Goal: Task Accomplishment & Management: Use online tool/utility

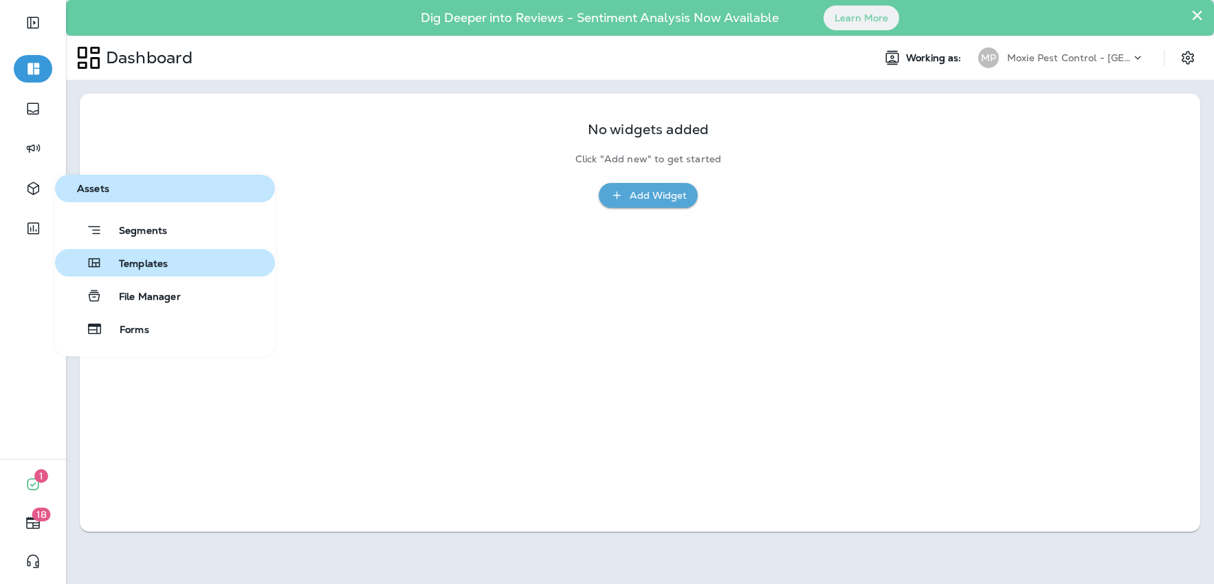
click at [152, 262] on span "Templates" at bounding box center [134, 264] width 65 height 13
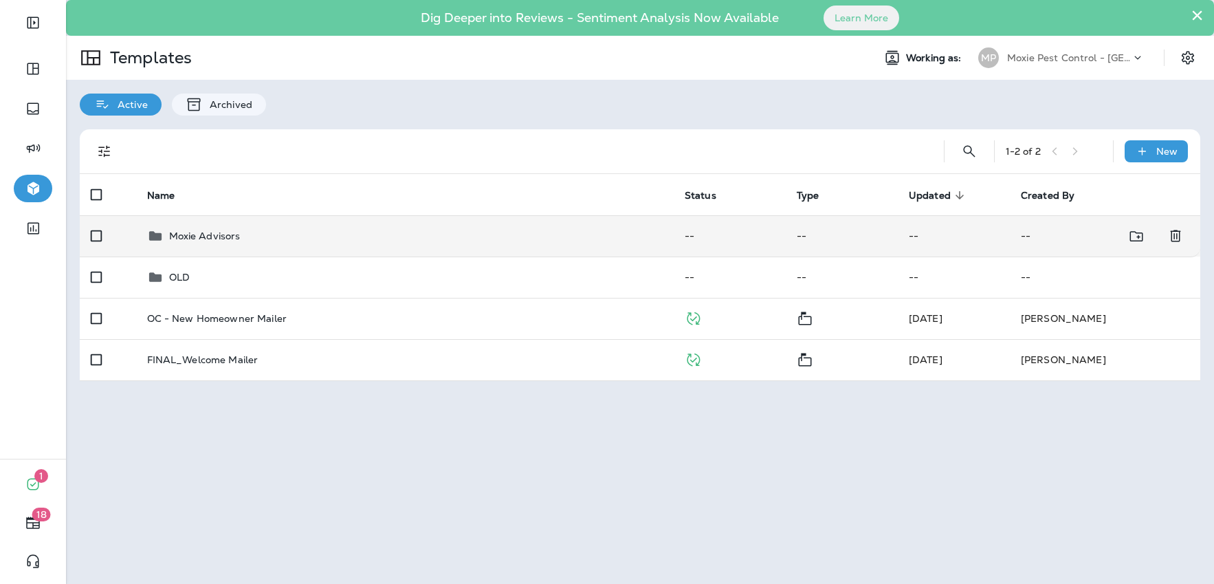
click at [190, 235] on p "Moxie Advisors" at bounding box center [205, 235] width 72 height 11
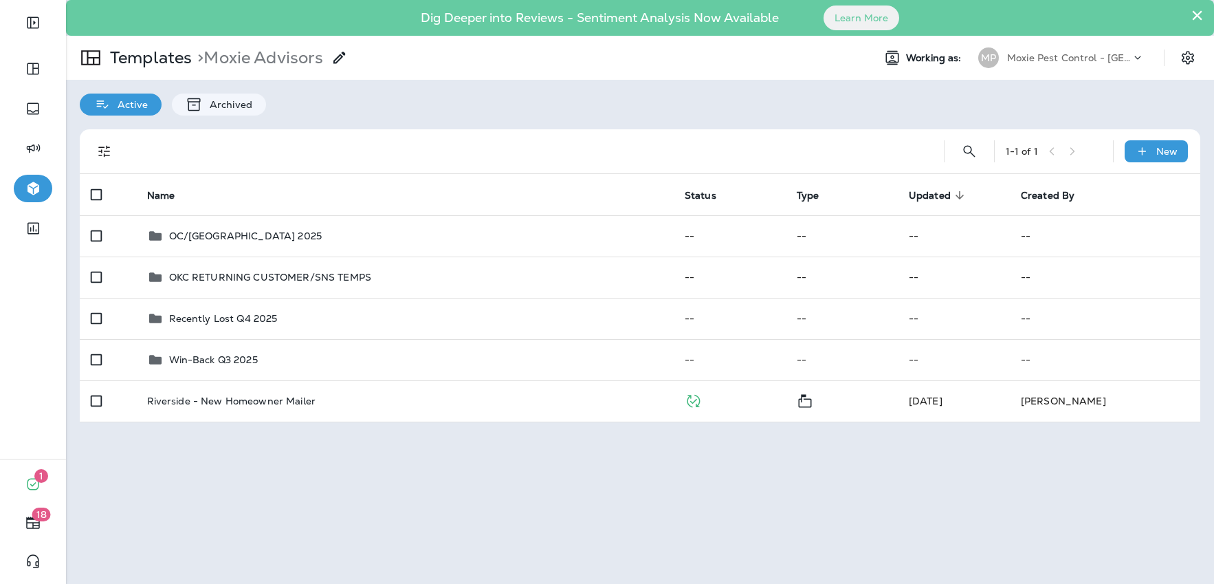
click at [1097, 56] on p "Moxie Pest Control - [GEOGRAPHIC_DATA]" at bounding box center [1069, 57] width 124 height 11
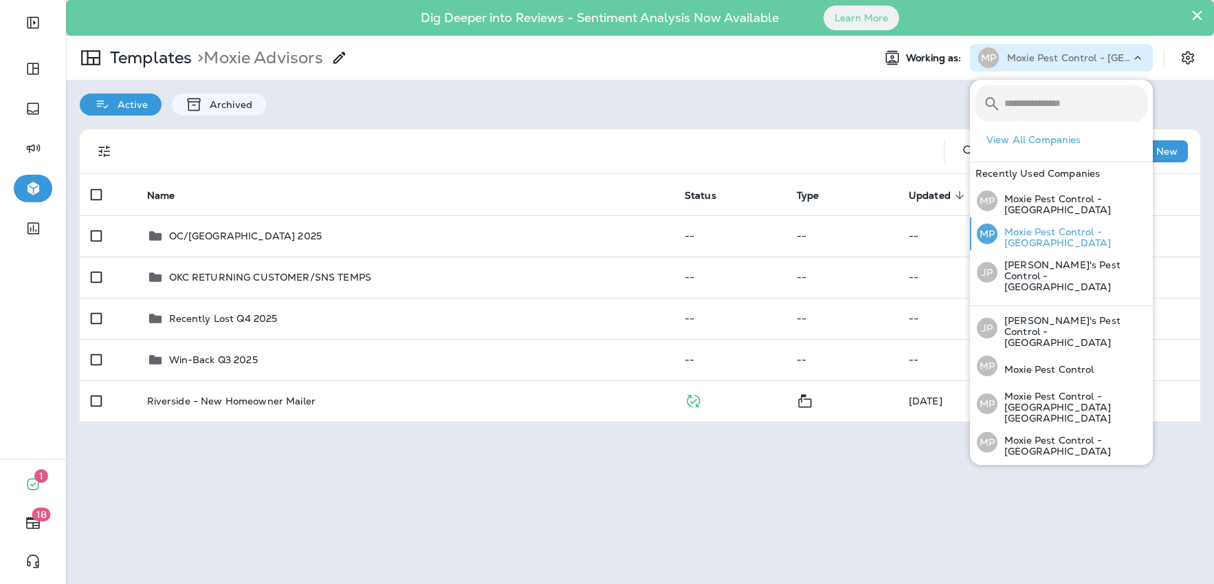
click at [1072, 230] on p "Moxie Pest Control - [GEOGRAPHIC_DATA]" at bounding box center [1073, 237] width 150 height 22
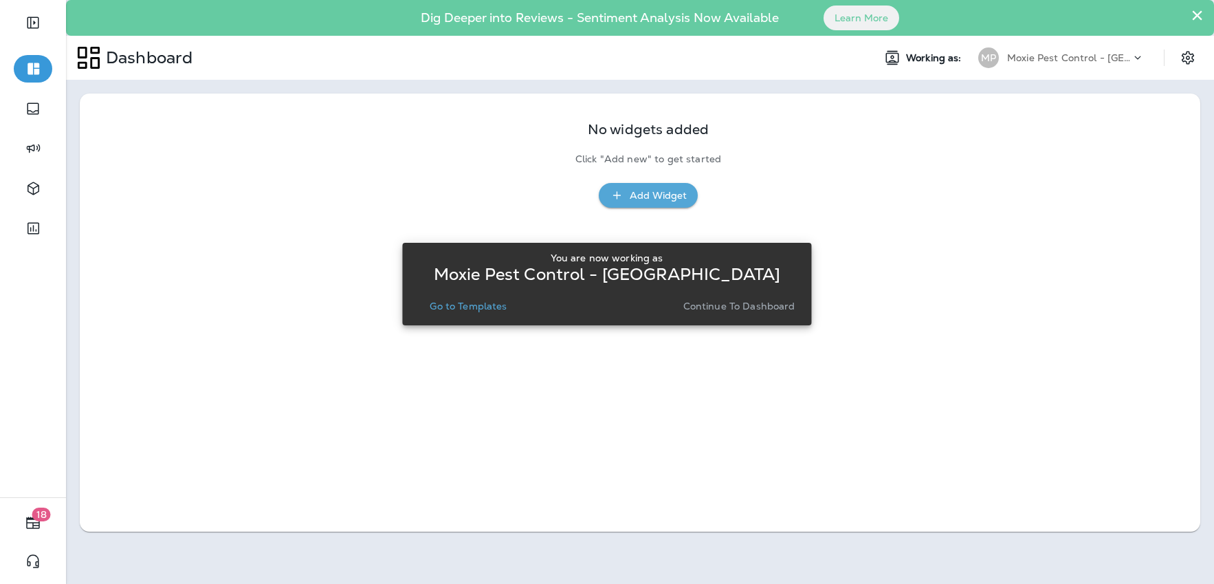
click at [716, 305] on p "Continue to Dashboard" at bounding box center [739, 305] width 112 height 11
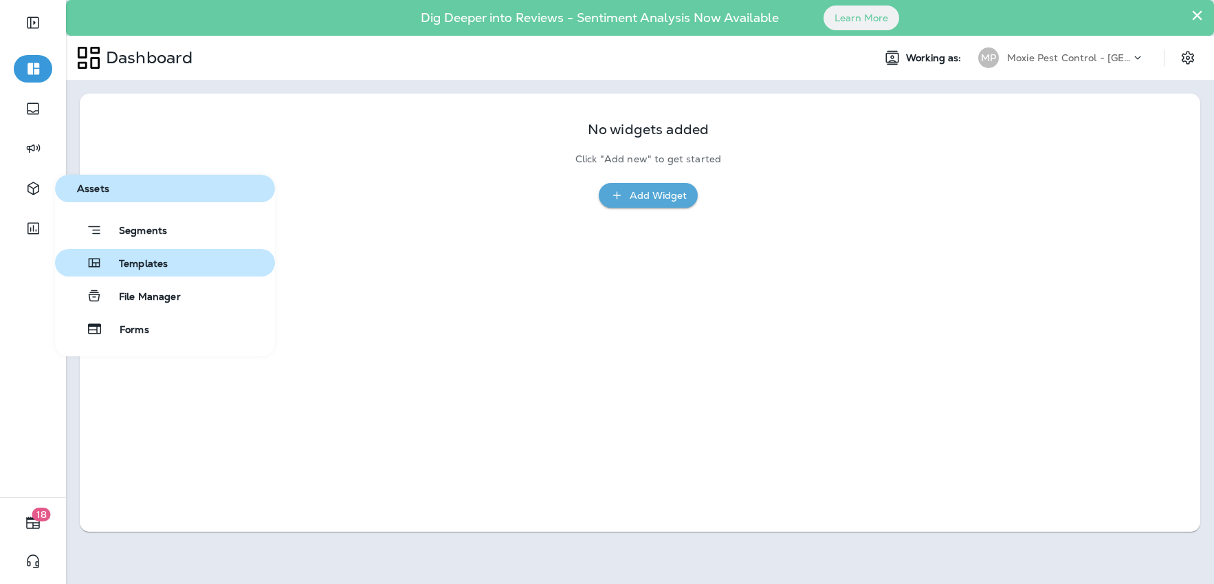
click at [149, 266] on span "Templates" at bounding box center [134, 264] width 65 height 13
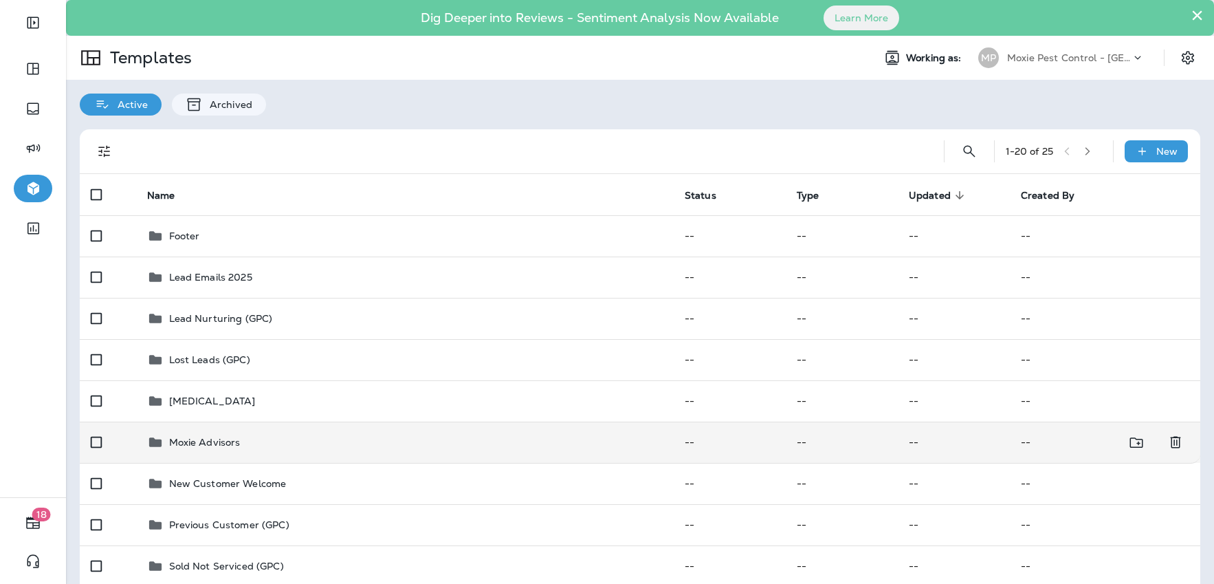
click at [210, 440] on p "Moxie Advisors" at bounding box center [205, 442] width 72 height 11
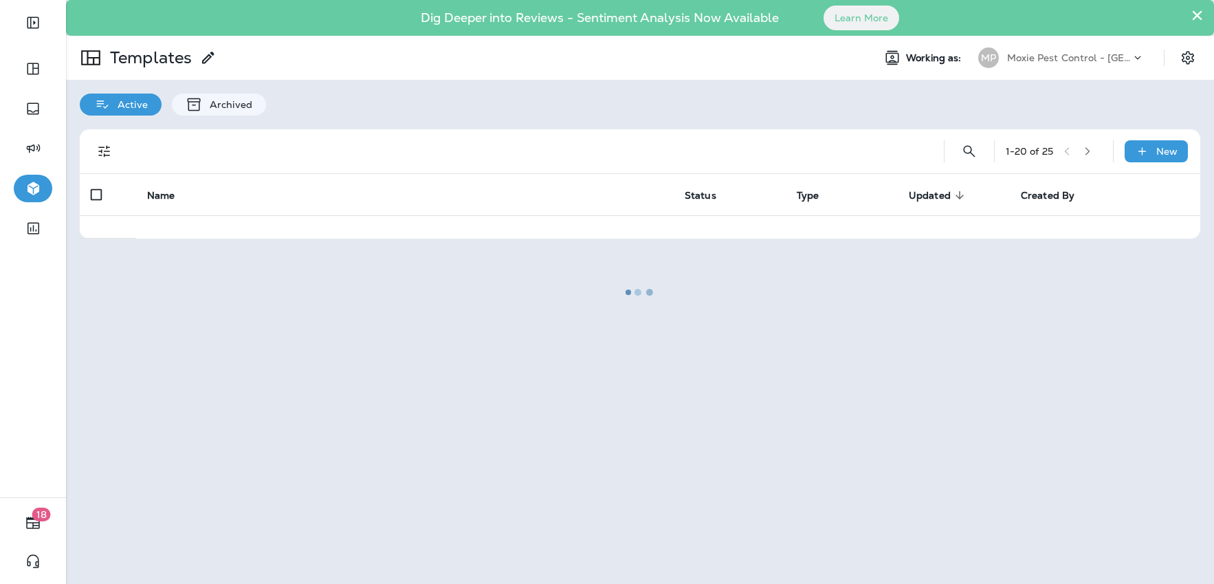
click at [210, 440] on div at bounding box center [639, 291] width 1145 height 581
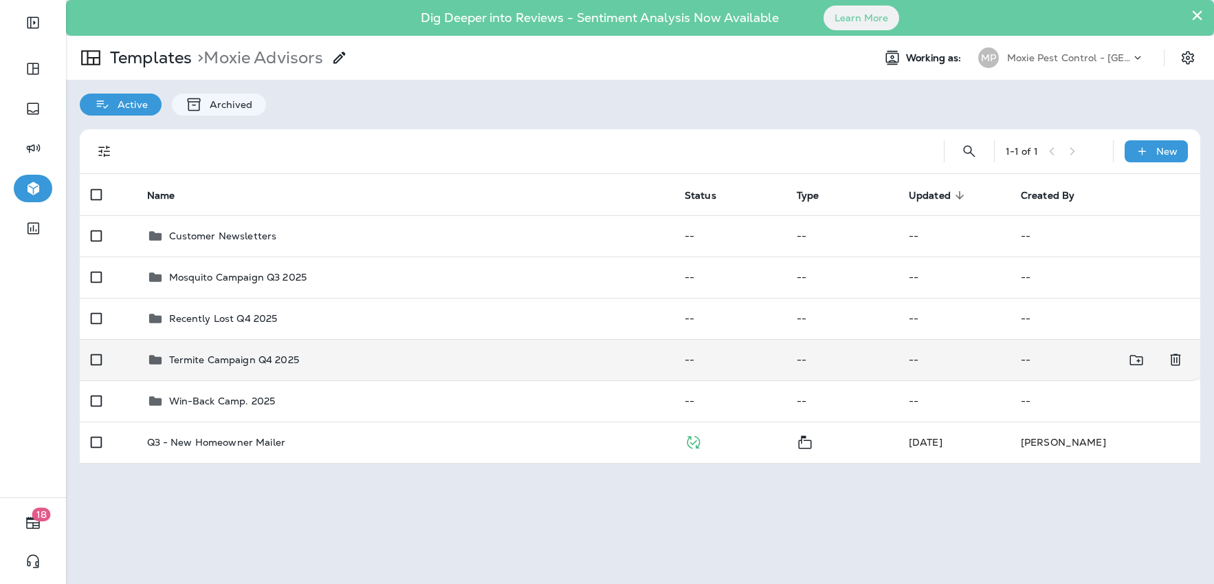
click at [213, 362] on p "Termite Campaign Q4 2025" at bounding box center [234, 359] width 130 height 11
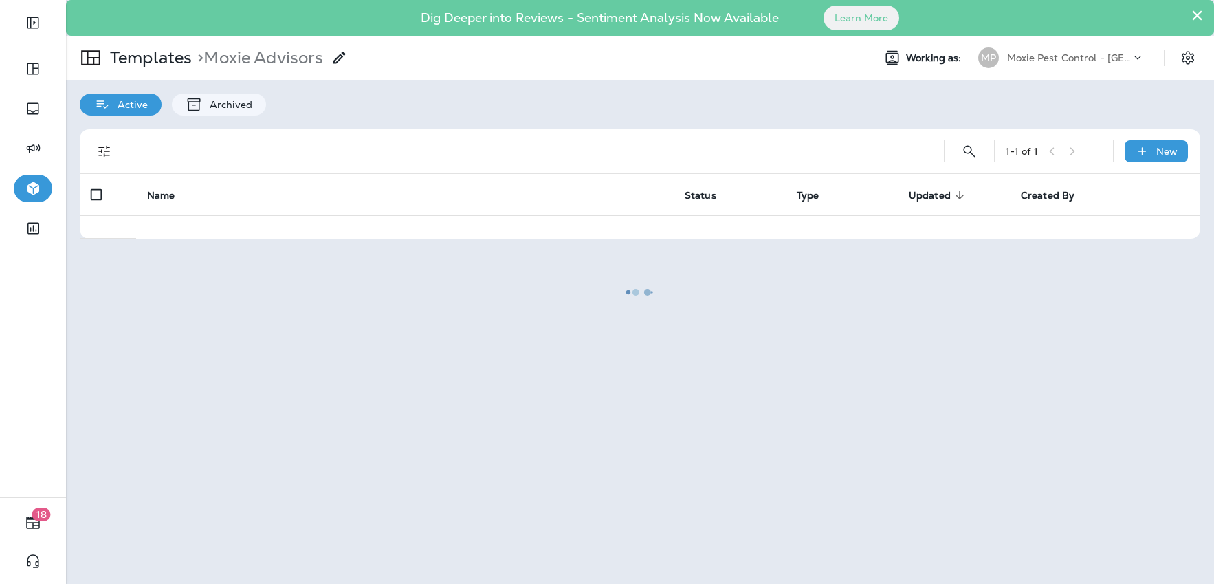
click at [213, 362] on div at bounding box center [639, 291] width 1145 height 581
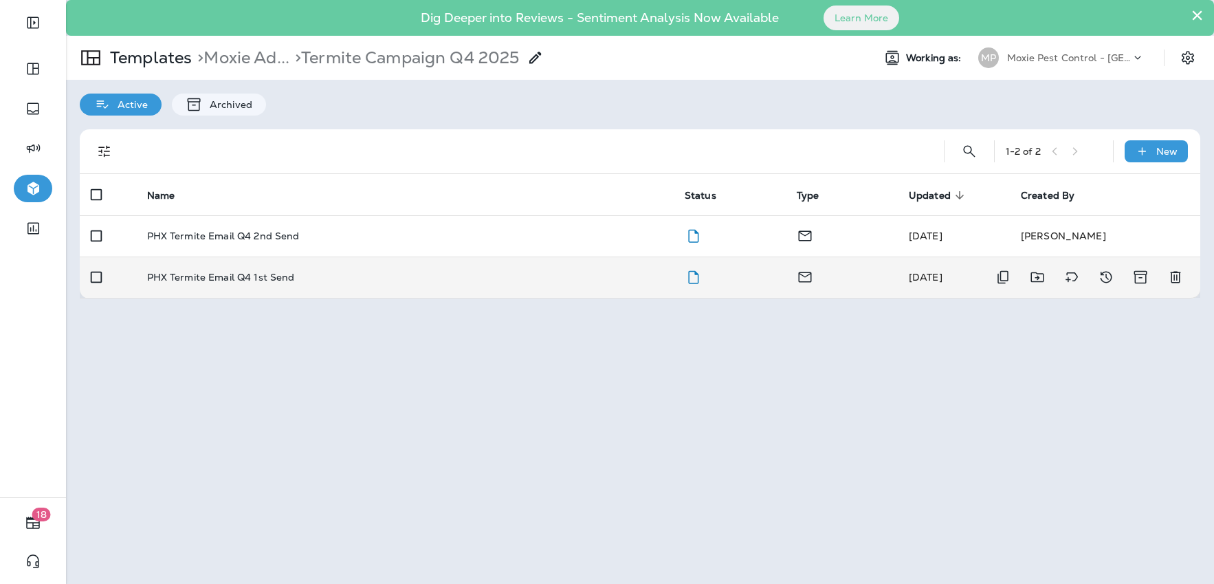
click at [220, 281] on p "PHX Termite Email Q4 1st Send" at bounding box center [221, 277] width 148 height 11
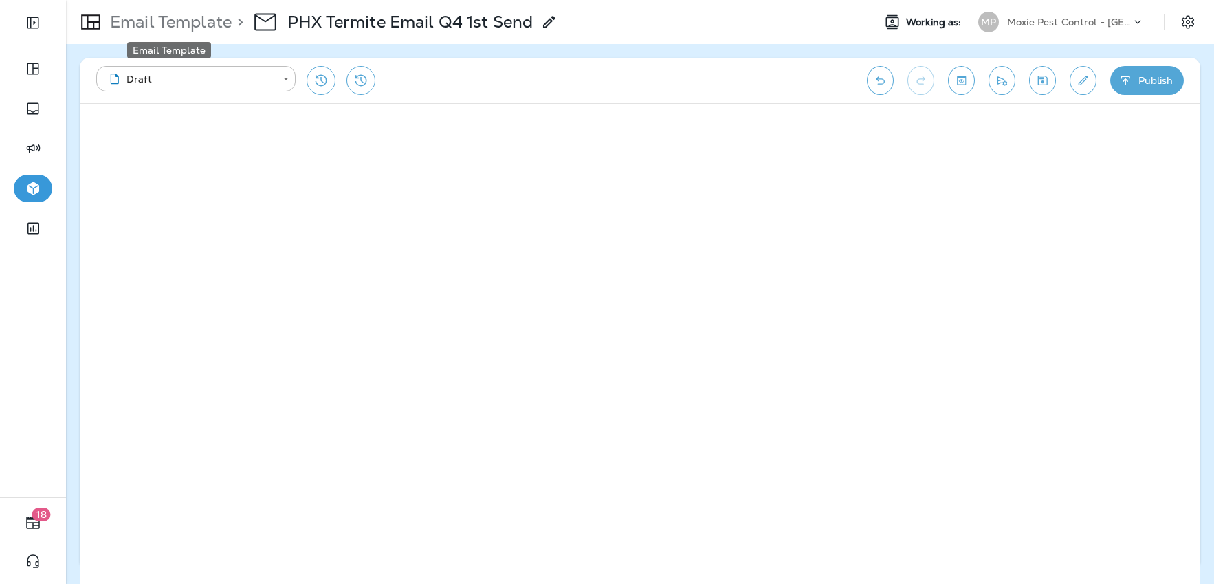
click at [193, 18] on p "Email Template" at bounding box center [168, 22] width 127 height 21
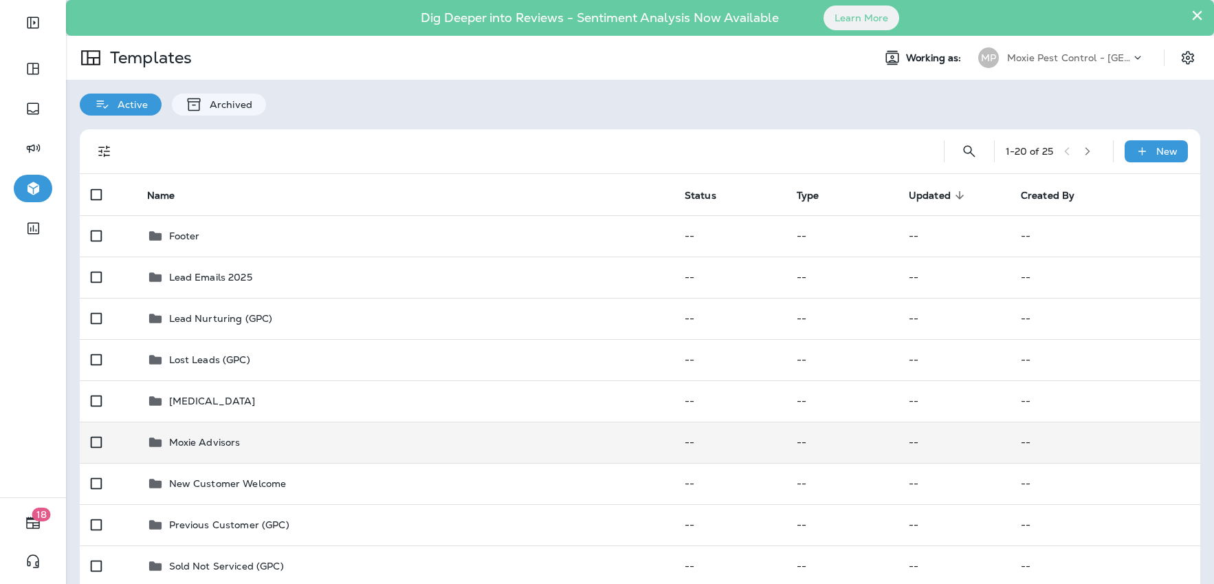
click at [210, 440] on p "Moxie Advisors" at bounding box center [205, 442] width 72 height 11
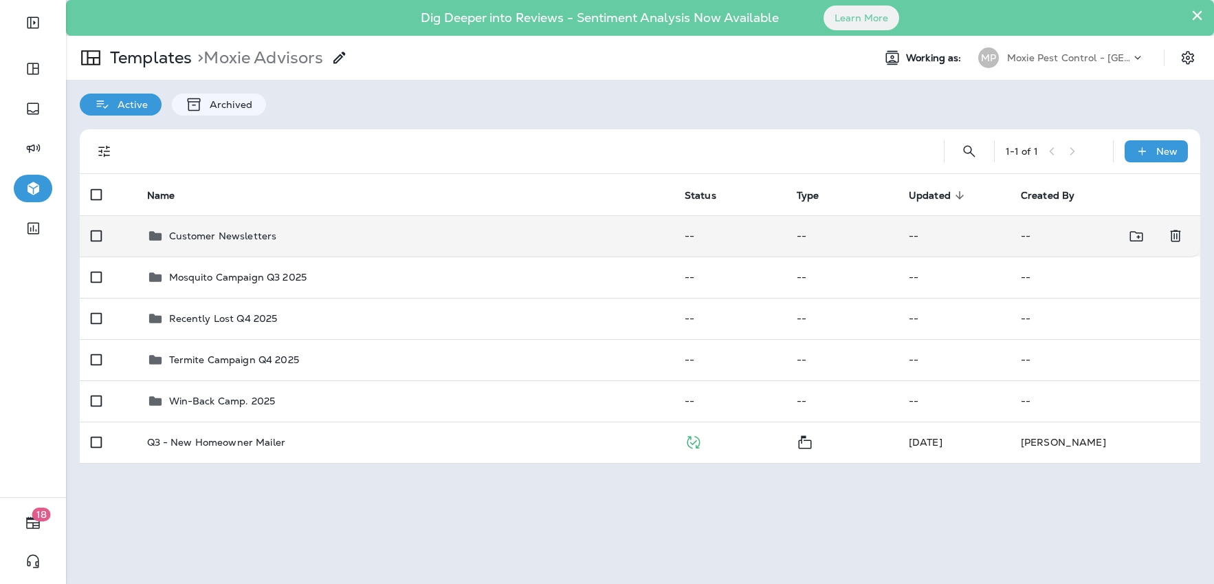
click at [219, 231] on p "Customer Newsletters" at bounding box center [223, 235] width 108 height 11
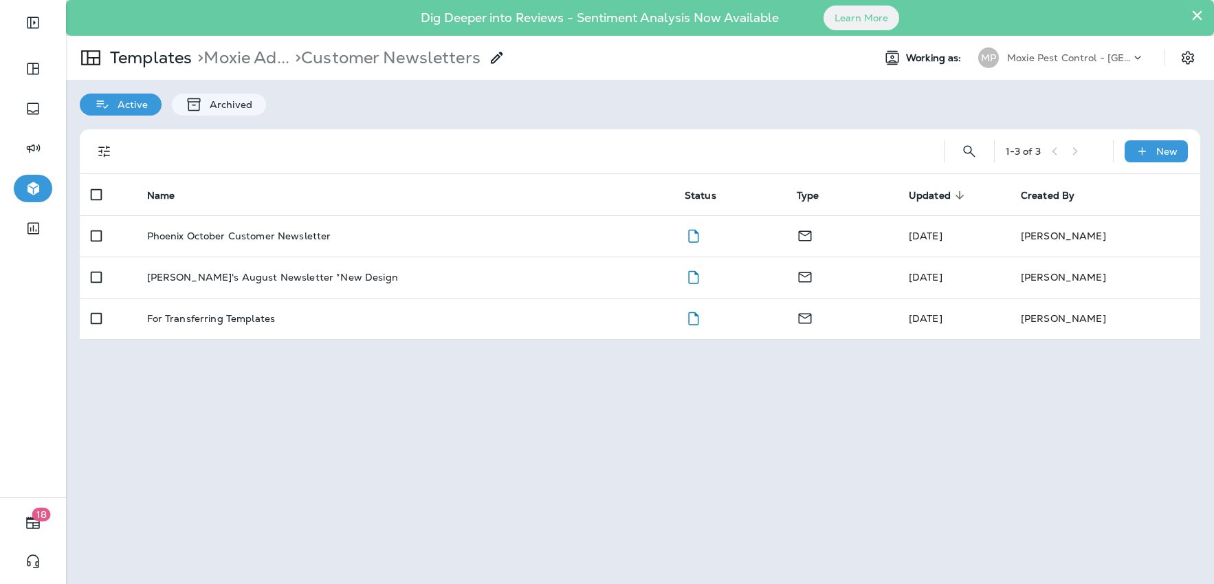
click at [219, 231] on p "Phoenix October Customer Newsletter" at bounding box center [239, 235] width 184 height 11
